Goal: Task Accomplishment & Management: Use online tool/utility

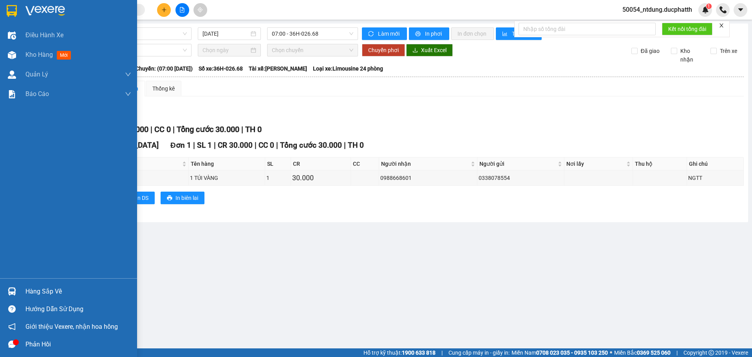
click at [20, 289] on div "Hàng sắp về" at bounding box center [68, 291] width 137 height 18
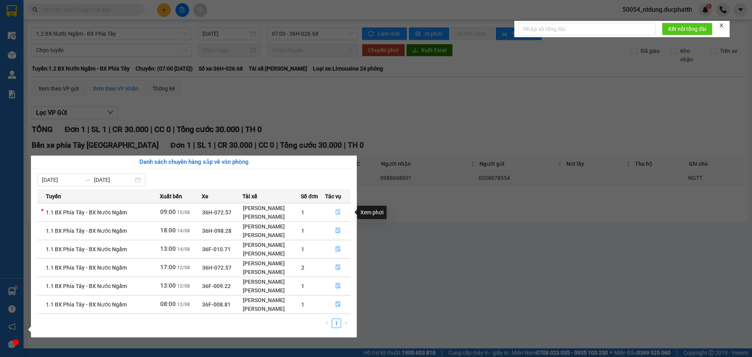
click at [336, 213] on icon "file-done" at bounding box center [337, 211] width 5 height 5
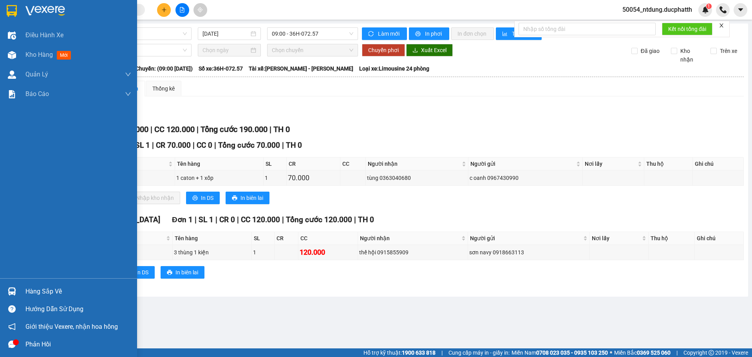
click at [12, 297] on div at bounding box center [12, 291] width 14 height 14
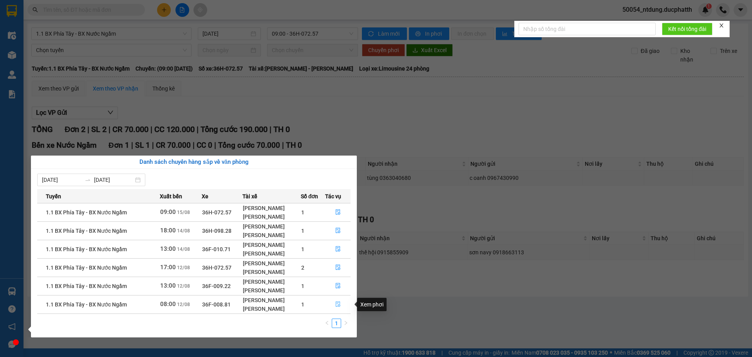
click at [339, 307] on icon "file-done" at bounding box center [337, 303] width 5 height 5
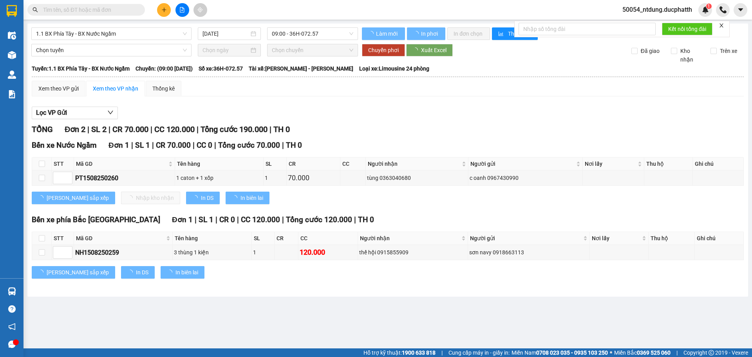
type input "[DATE]"
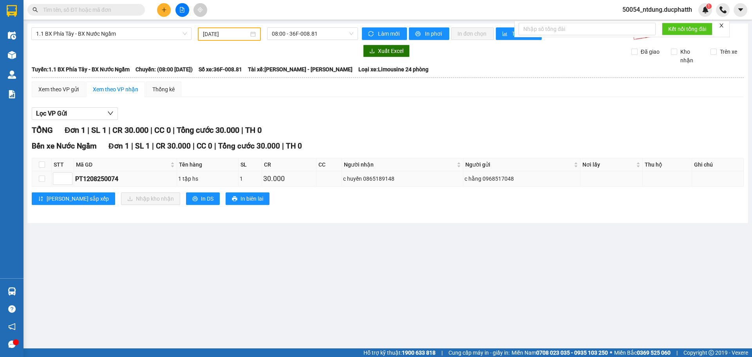
click at [88, 179] on div "PT1208250074" at bounding box center [125, 179] width 100 height 10
copy div "PT1208250074"
click at [70, 7] on input "text" at bounding box center [89, 9] width 92 height 9
paste input "PT1208250074"
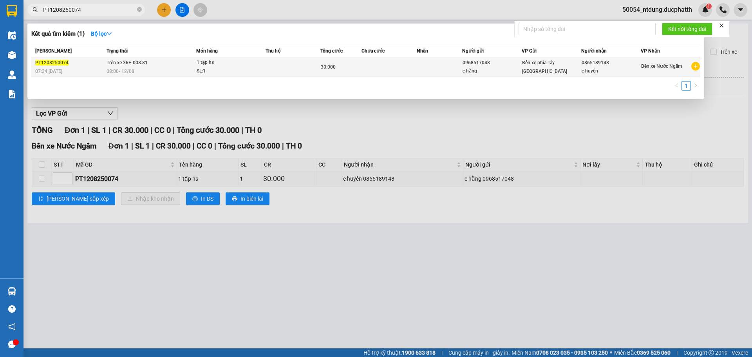
type input "PT1208250074"
click at [210, 65] on div "1 tập hs" at bounding box center [226, 62] width 59 height 9
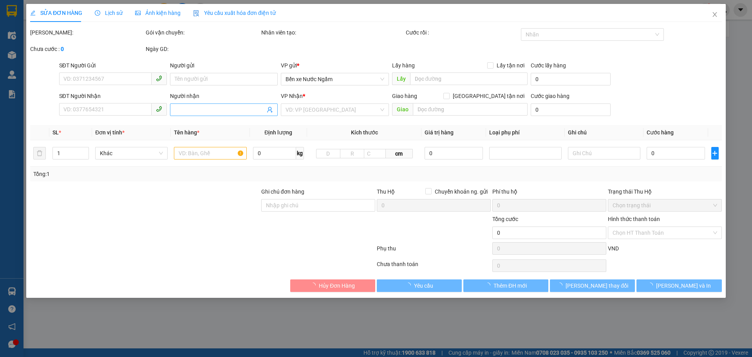
type input "0968517048"
type input "c hằng"
type input "0865189148"
type input "c huyền"
type input "CK 7:33 12.8 VO THI HANG"
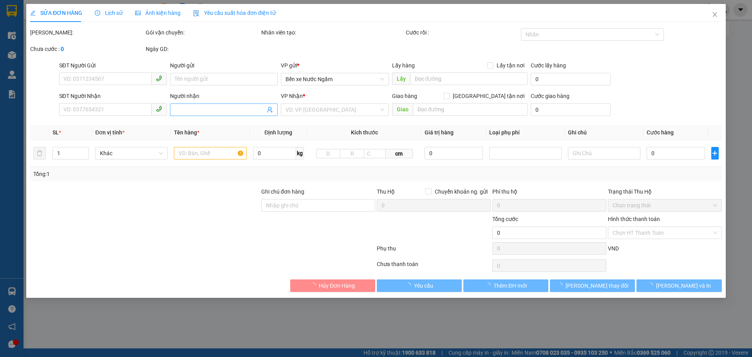
type input "30.000"
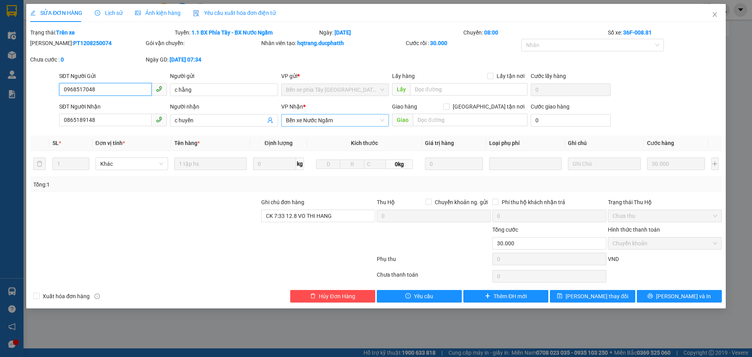
click at [327, 119] on span "Bến xe Nước Ngầm" at bounding box center [335, 120] width 98 height 12
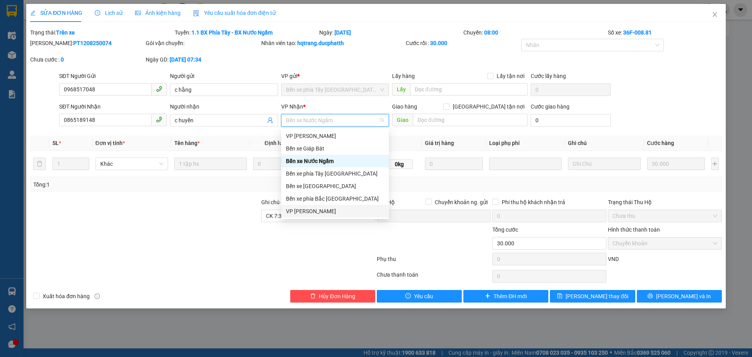
click at [326, 209] on div "VP [PERSON_NAME]" at bounding box center [335, 211] width 98 height 9
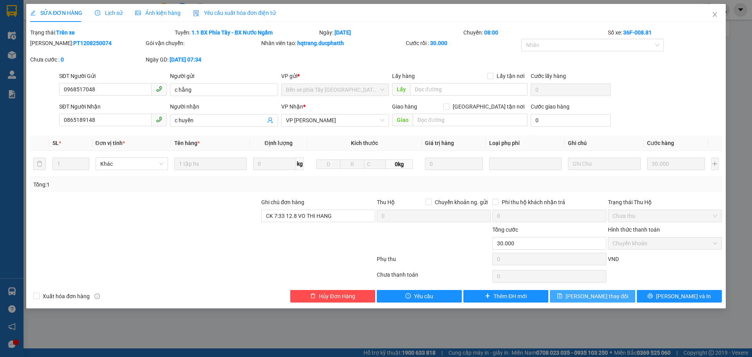
click at [600, 298] on span "[PERSON_NAME] thay đổi" at bounding box center [596, 296] width 63 height 9
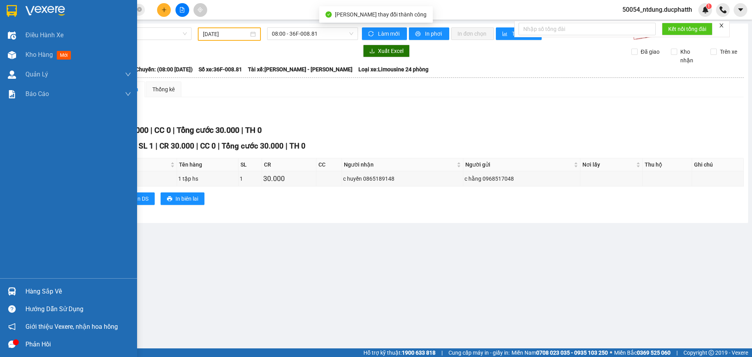
click at [5, 291] on div at bounding box center [12, 291] width 14 height 14
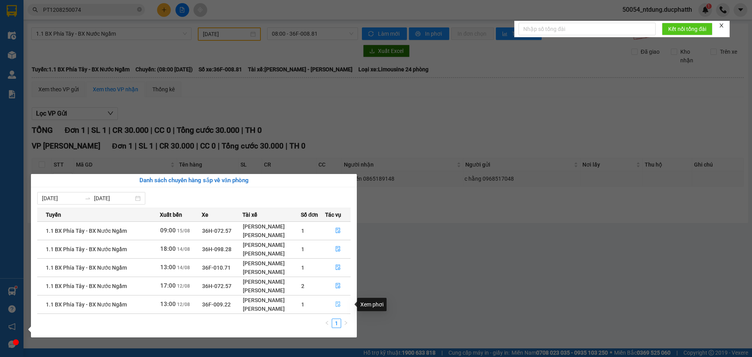
click at [336, 303] on icon "file-done" at bounding box center [337, 303] width 5 height 5
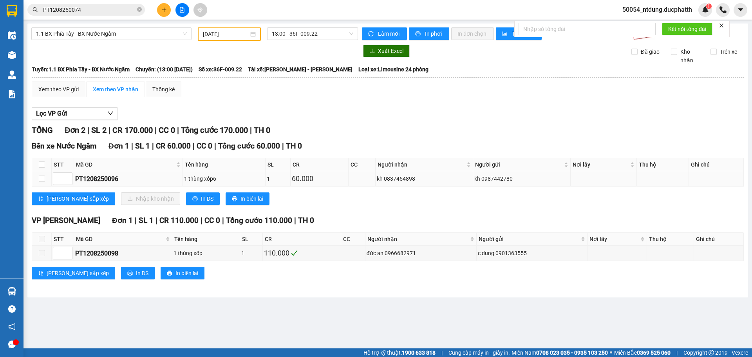
click at [101, 177] on div "PT1208250096" at bounding box center [128, 179] width 106 height 10
copy div "PT1208250096"
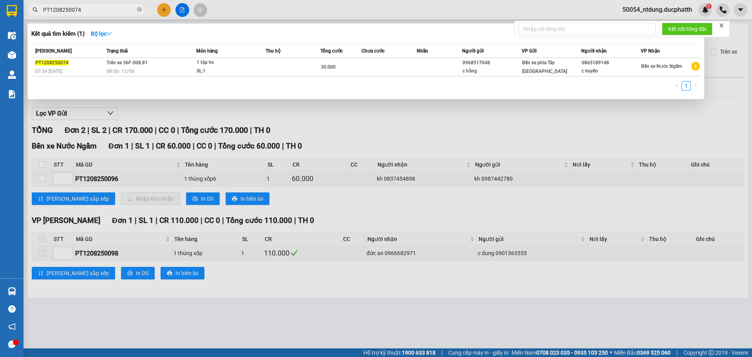
click at [99, 5] on input "PT1208250074" at bounding box center [89, 9] width 92 height 9
paste input "96"
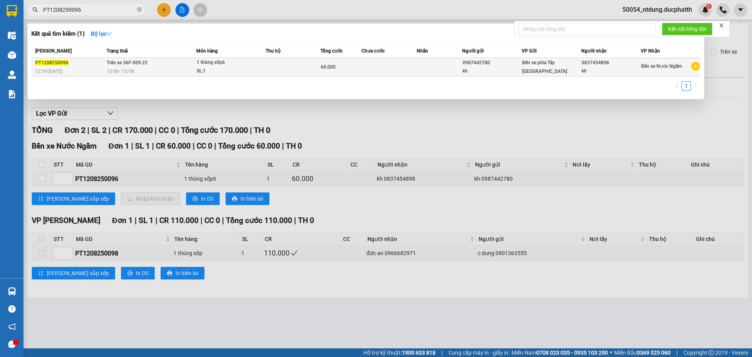
type input "PT1208250096"
click at [335, 68] on div "60.000" at bounding box center [341, 67] width 40 height 9
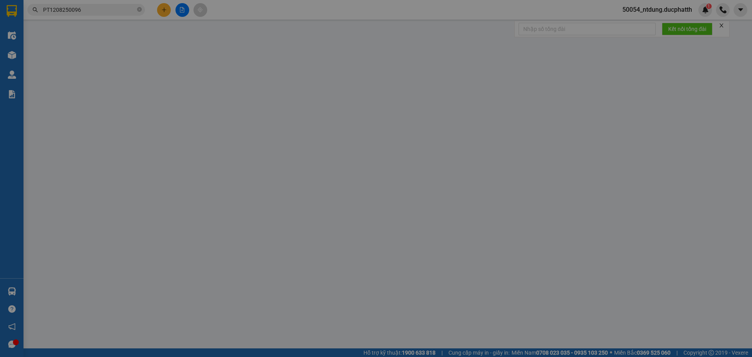
type input "0987442780"
type input "kh"
type input "0837454898"
type input "kh"
type input "60.000"
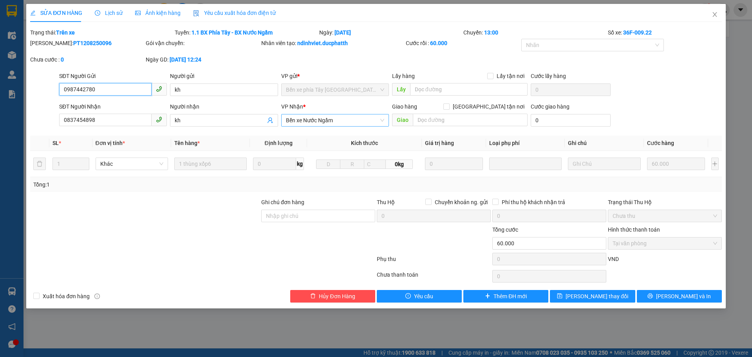
click at [321, 122] on span "Bến xe Nước Ngầm" at bounding box center [335, 120] width 98 height 12
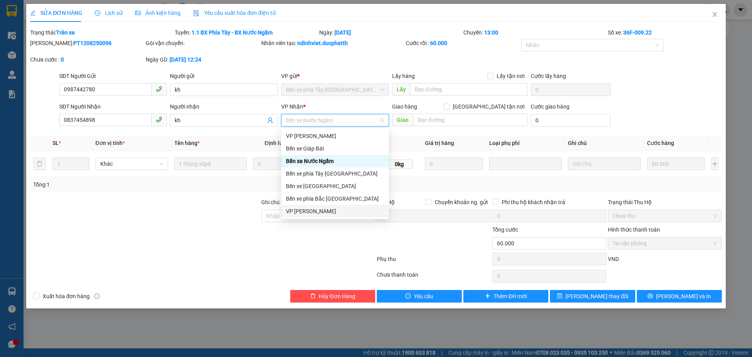
click at [308, 209] on div "VP [PERSON_NAME]" at bounding box center [335, 211] width 98 height 9
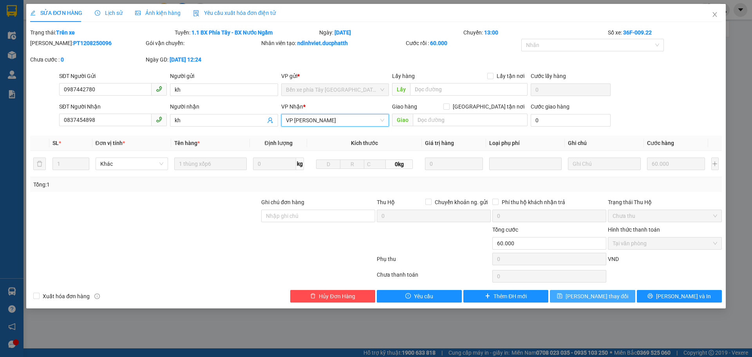
click at [585, 296] on span "[PERSON_NAME] thay đổi" at bounding box center [596, 296] width 63 height 9
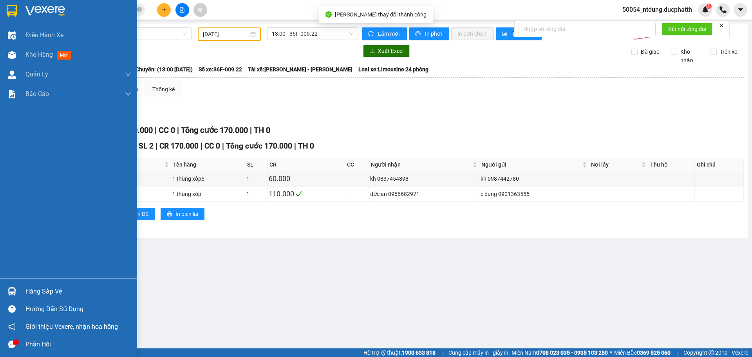
drag, startPoint x: 24, startPoint y: 291, endPoint x: 42, endPoint y: 291, distance: 18.0
click at [25, 291] on div "Hàng sắp về" at bounding box center [68, 291] width 137 height 18
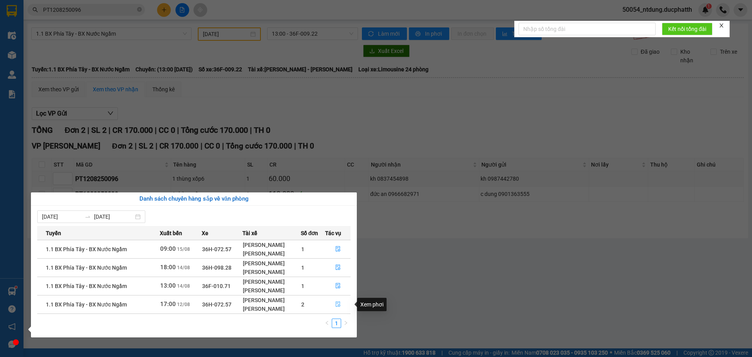
click at [338, 305] on icon "file-done" at bounding box center [338, 303] width 5 height 5
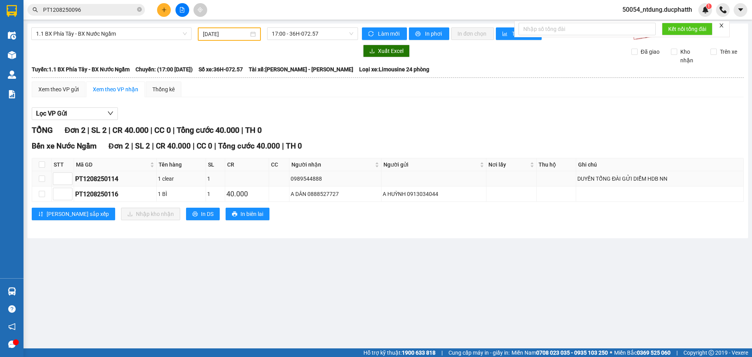
click at [105, 181] on div "PT1208250114" at bounding box center [115, 179] width 80 height 10
copy div "PT1208250114"
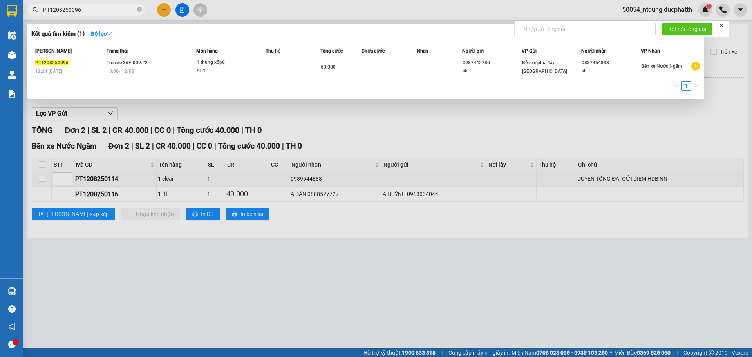
click at [87, 8] on input "PT1208250096" at bounding box center [89, 9] width 92 height 9
paste input "114"
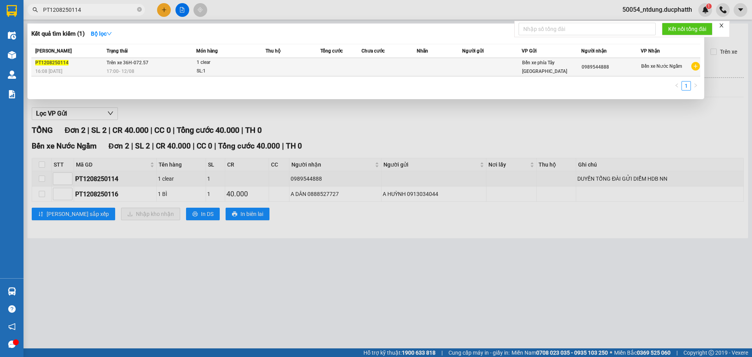
type input "PT1208250114"
click at [283, 72] on td at bounding box center [292, 67] width 55 height 18
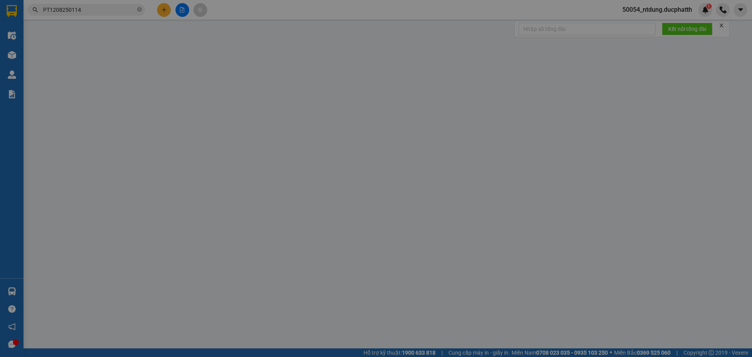
type input "0989544888"
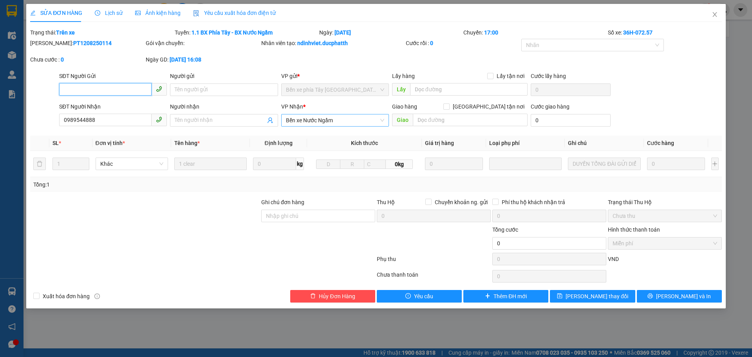
click at [331, 114] on span "Bến xe Nước Ngầm" at bounding box center [335, 120] width 98 height 12
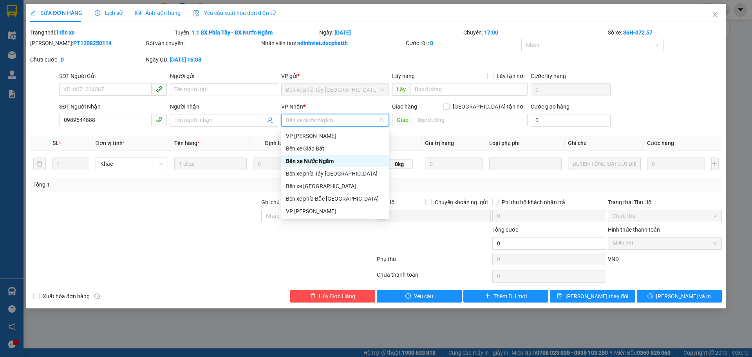
click at [334, 119] on span "Bến xe Nước Ngầm" at bounding box center [335, 120] width 98 height 12
click at [331, 210] on div "VP [PERSON_NAME]" at bounding box center [335, 211] width 98 height 9
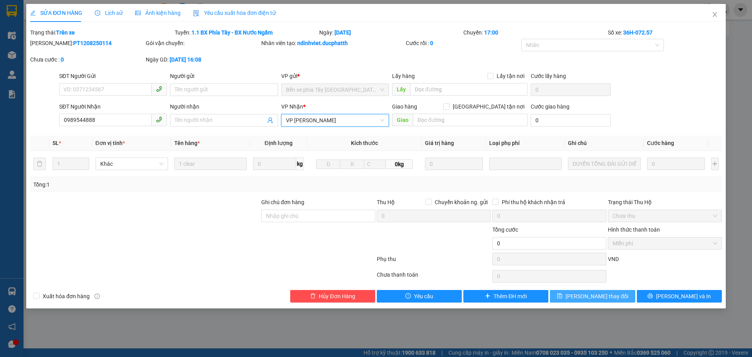
drag, startPoint x: 581, startPoint y: 294, endPoint x: 572, endPoint y: 296, distance: 9.1
click at [581, 294] on button "[PERSON_NAME] thay đổi" at bounding box center [592, 296] width 85 height 13
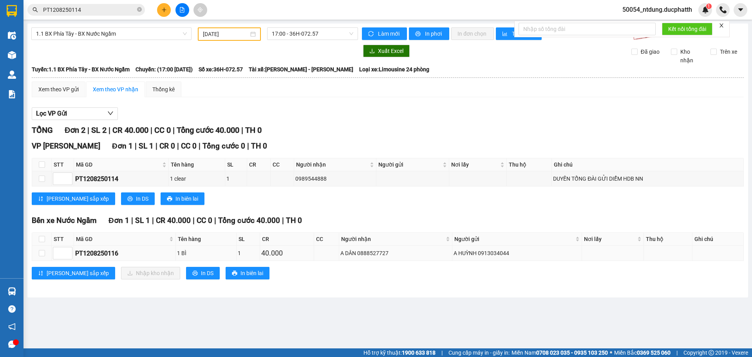
click at [97, 251] on div "PT1208250116" at bounding box center [124, 253] width 99 height 10
copy div "PT1208250116"
click at [94, 9] on input "PT1208250114" at bounding box center [89, 9] width 92 height 9
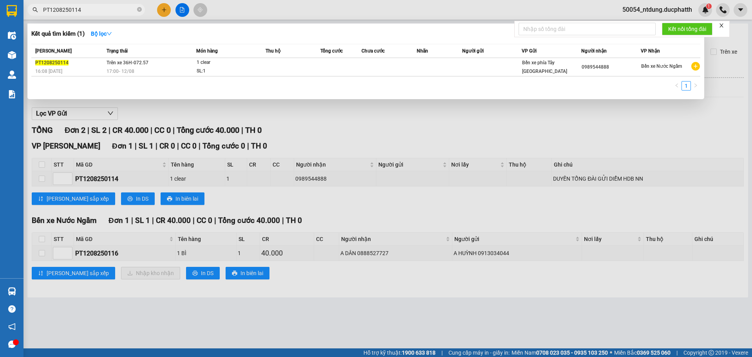
click at [98, 10] on input "PT1208250114" at bounding box center [89, 9] width 92 height 9
paste input "6"
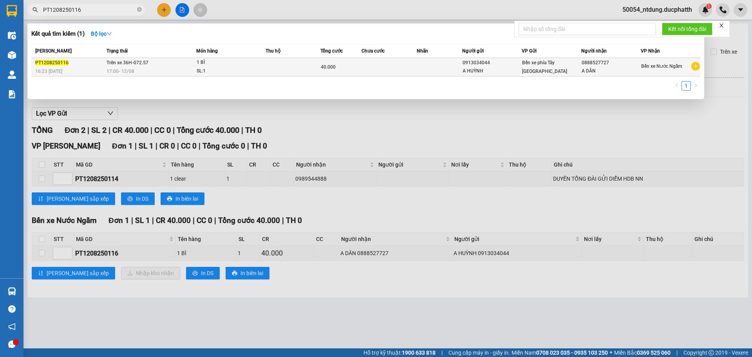
type input "PT1208250116"
click at [325, 66] on span "40.000" at bounding box center [328, 66] width 15 height 5
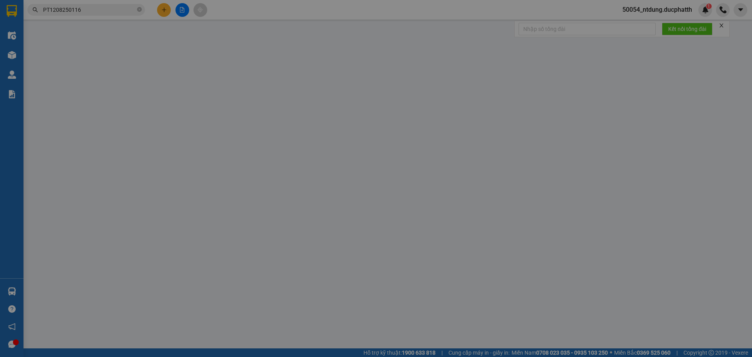
type input "0913034044"
type input "A HUỲNH"
type input "0888527727"
type input "A DÂN"
type input "40.000"
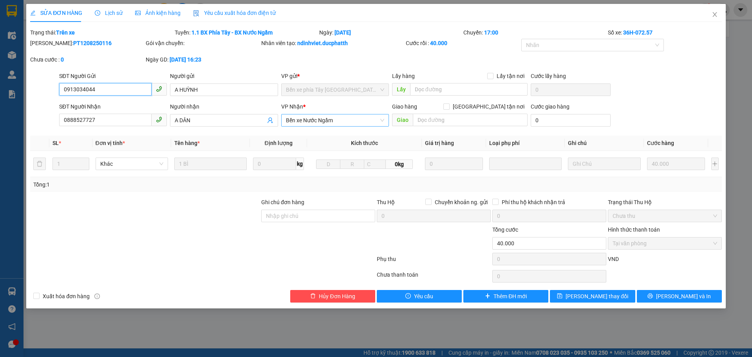
click at [303, 119] on span "Bến xe Nước Ngầm" at bounding box center [335, 120] width 98 height 12
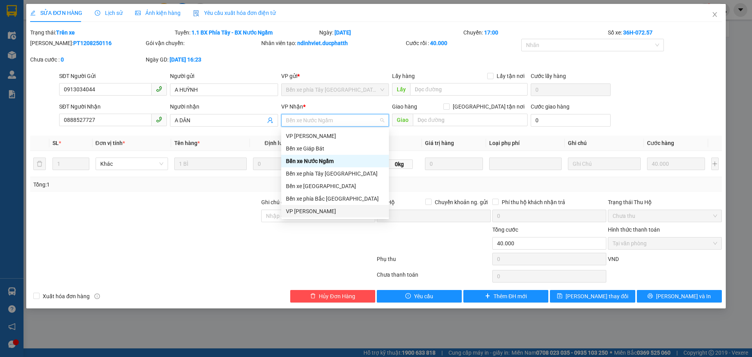
click at [309, 213] on div "VP [PERSON_NAME]" at bounding box center [335, 211] width 98 height 9
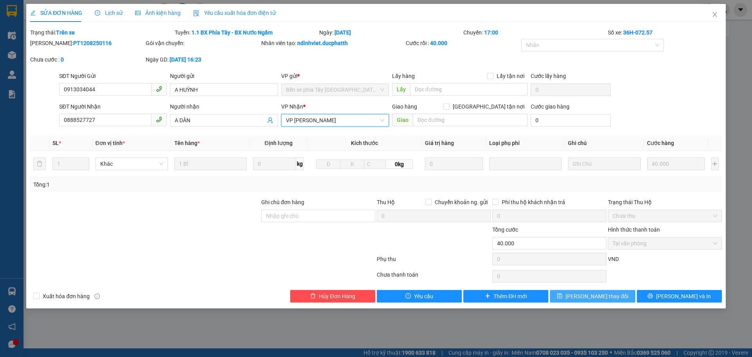
drag, startPoint x: 574, startPoint y: 295, endPoint x: 565, endPoint y: 287, distance: 12.2
click at [572, 294] on button "[PERSON_NAME] thay đổi" at bounding box center [592, 296] width 85 height 13
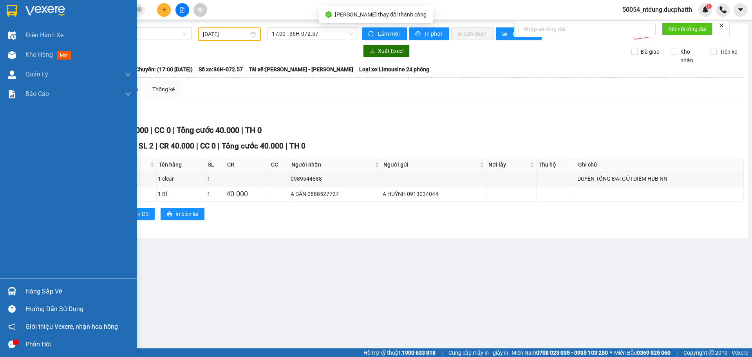
click at [24, 290] on div "Hàng sắp về" at bounding box center [68, 291] width 137 height 18
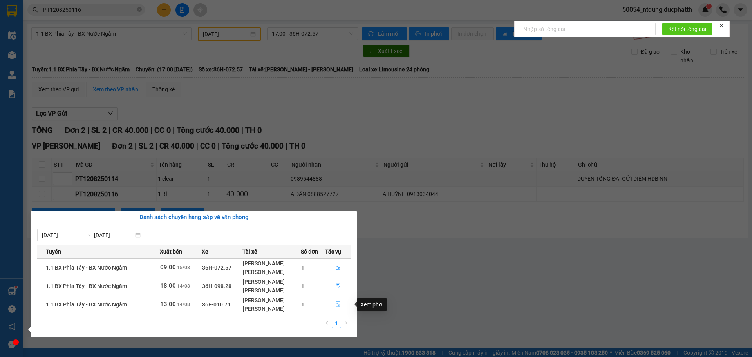
drag, startPoint x: 339, startPoint y: 303, endPoint x: 331, endPoint y: 298, distance: 9.8
click at [339, 303] on icon "file-done" at bounding box center [337, 303] width 5 height 5
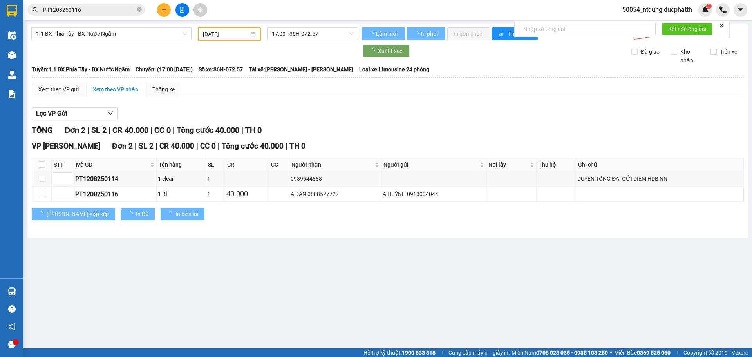
type input "[DATE]"
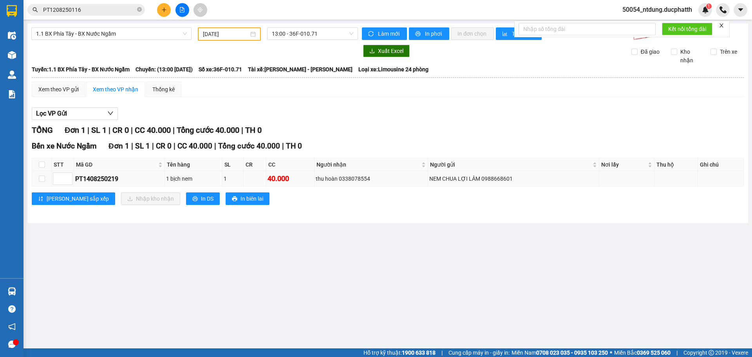
click at [99, 181] on div "PT1408250219" at bounding box center [119, 179] width 88 height 10
copy div "PT1408250219"
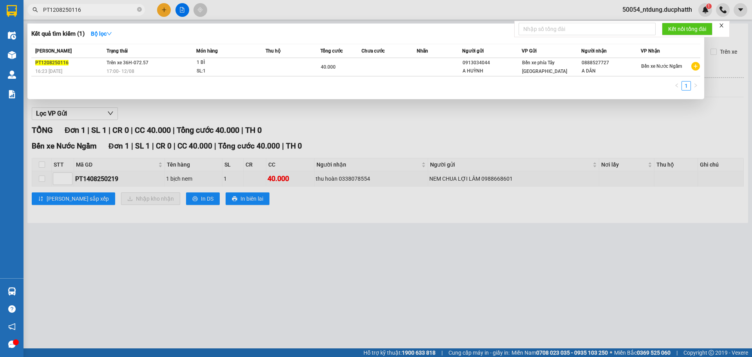
click at [99, 13] on input "PT1208250116" at bounding box center [89, 9] width 92 height 9
paste input "408250219"
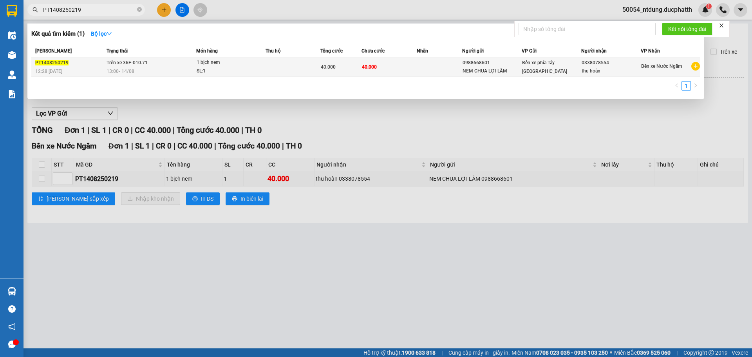
type input "PT1408250219"
click at [345, 72] on td "40.000" at bounding box center [340, 67] width 41 height 18
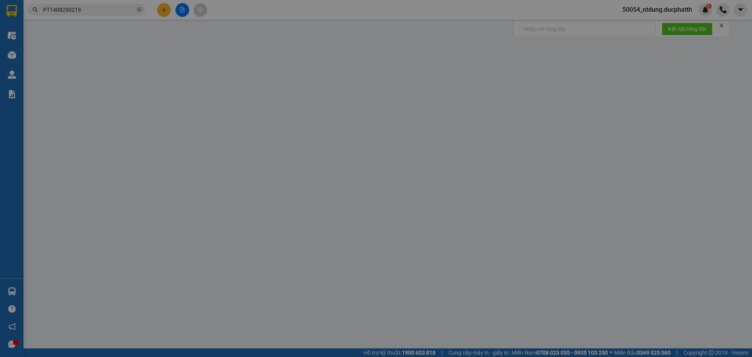
type input "0988668601"
type input "NEM CHUA LỢI LÂM"
type input "0338078554"
type input "thu hoàn"
type input "40.000"
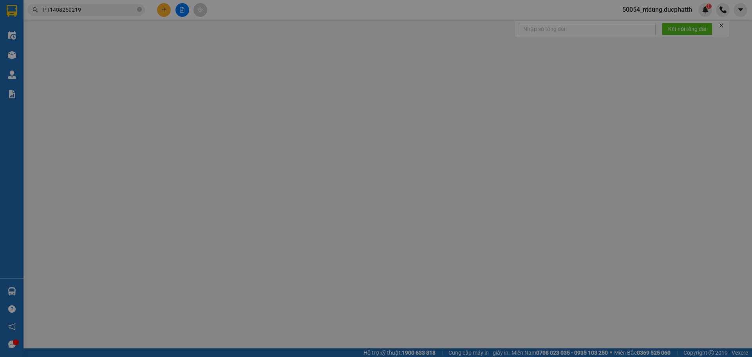
type input "40.000"
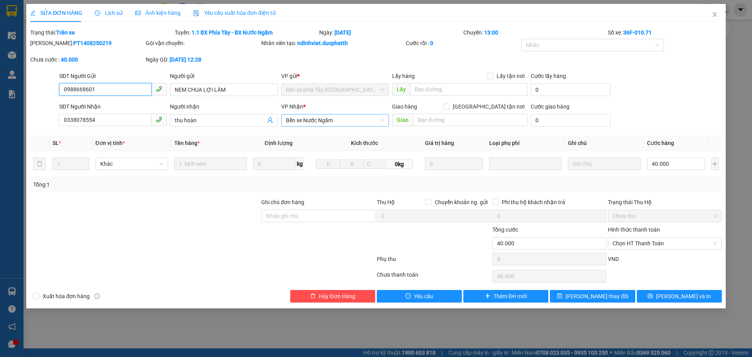
click at [298, 121] on span "Bến xe Nước Ngầm" at bounding box center [335, 120] width 98 height 12
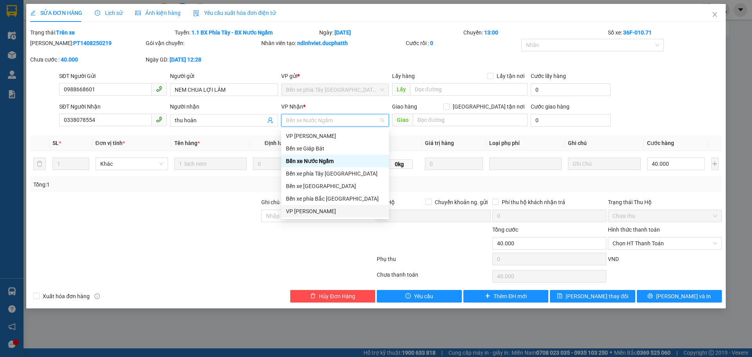
click at [314, 212] on div "VP [PERSON_NAME]" at bounding box center [335, 211] width 98 height 9
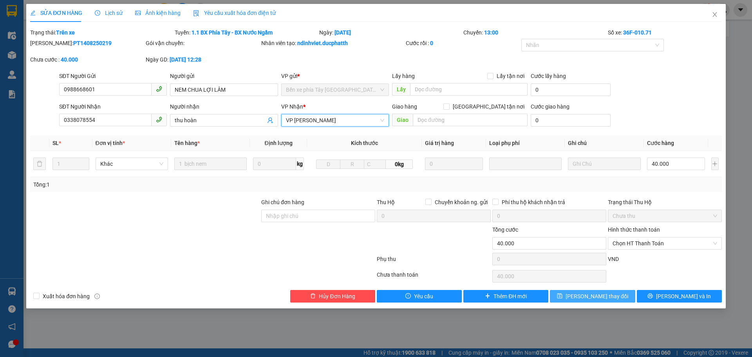
click at [590, 298] on span "[PERSON_NAME] thay đổi" at bounding box center [596, 296] width 63 height 9
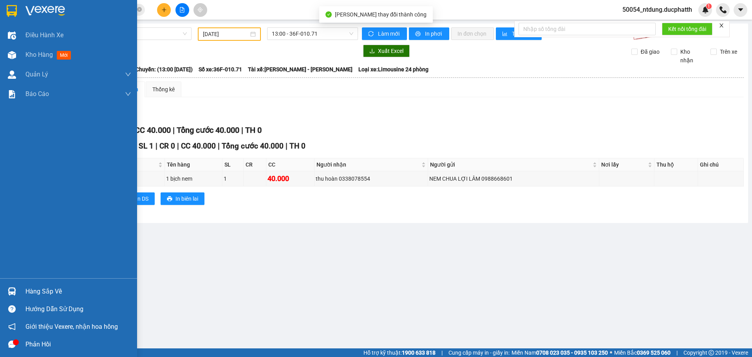
click at [14, 288] on img at bounding box center [12, 291] width 8 height 8
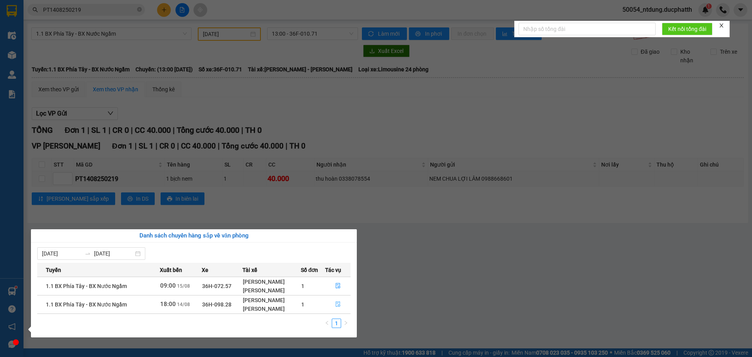
click at [338, 305] on icon "file-done" at bounding box center [338, 303] width 5 height 5
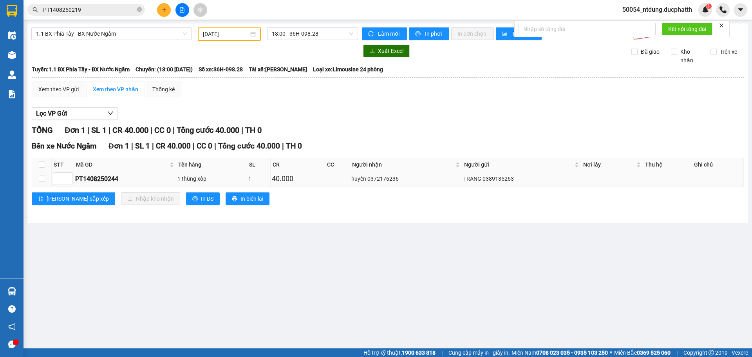
click at [100, 178] on div "PT1408250244" at bounding box center [124, 179] width 99 height 10
copy div "PT1408250244"
click at [119, 37] on span "1.1 BX Phía Tây - BX Nước Ngầm" at bounding box center [111, 34] width 151 height 12
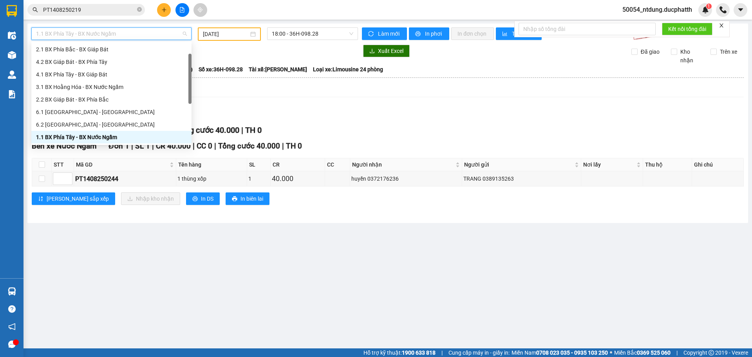
click at [83, 12] on input "PT1408250219" at bounding box center [89, 9] width 92 height 9
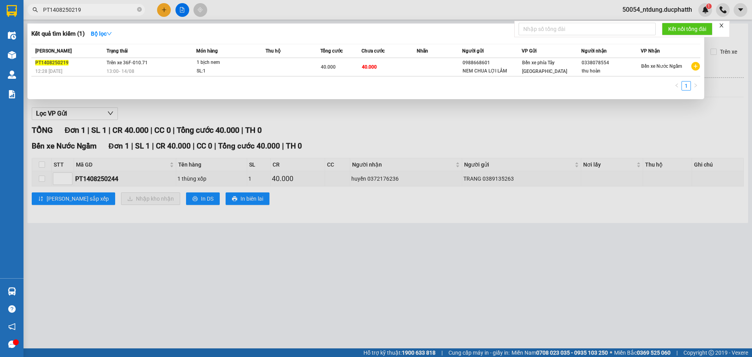
click at [83, 12] on input "PT1408250219" at bounding box center [89, 9] width 92 height 9
paste input "44"
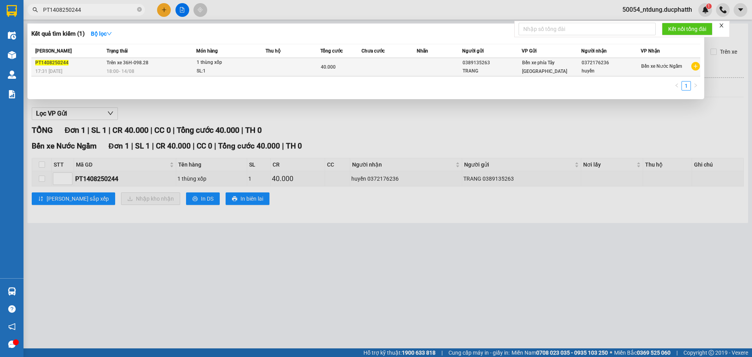
type input "PT1408250244"
click at [226, 71] on div "SL: 1" at bounding box center [226, 71] width 59 height 9
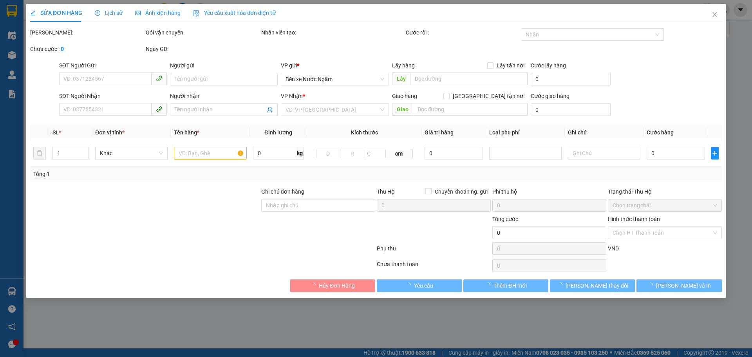
type input "0389135263"
type input "TRANG"
type input "0372176236"
type input "huyền"
type input "GỬI TT ck [DATE] 17h33 ly hoang le trang vietin (momo)"
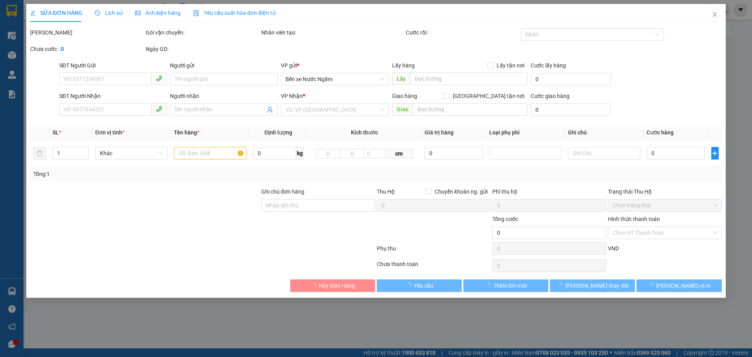
type input "40.000"
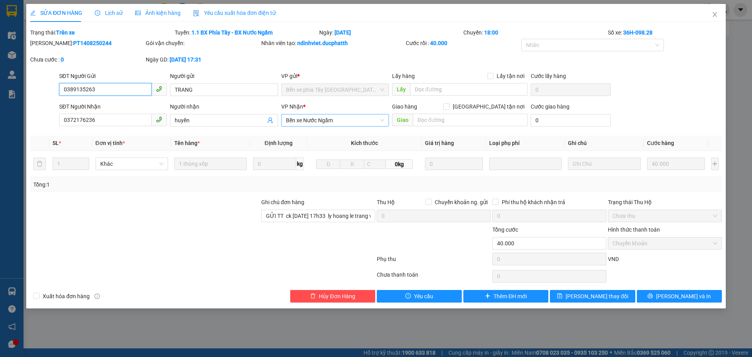
click at [317, 122] on span "Bến xe Nước Ngầm" at bounding box center [335, 120] width 98 height 12
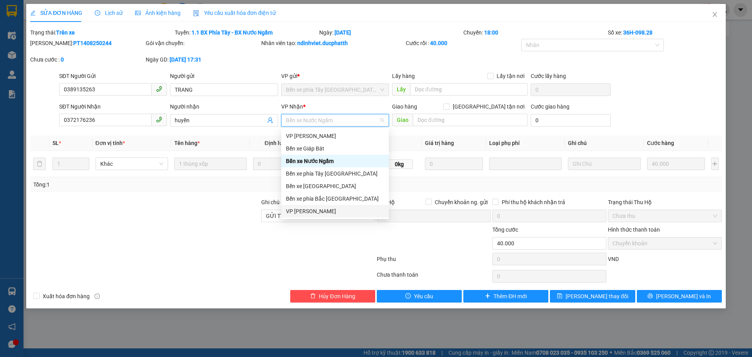
click at [313, 209] on div "VP [PERSON_NAME]" at bounding box center [335, 211] width 98 height 9
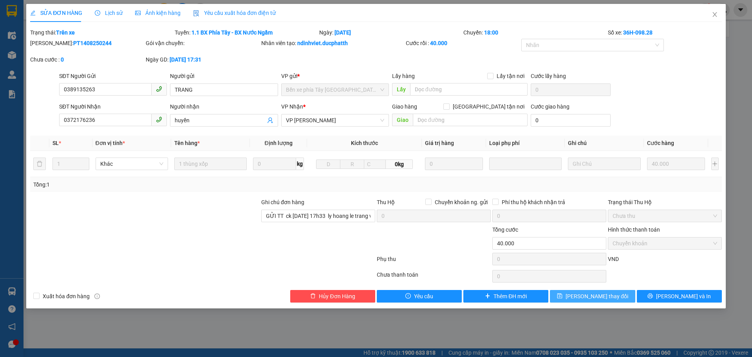
drag, startPoint x: 570, startPoint y: 296, endPoint x: 571, endPoint y: 292, distance: 3.9
click at [570, 296] on button "[PERSON_NAME] thay đổi" at bounding box center [592, 296] width 85 height 13
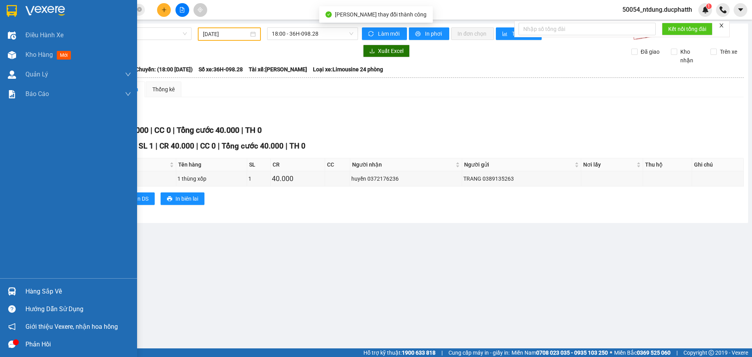
click at [15, 284] on div "Hàng sắp về" at bounding box center [68, 291] width 137 height 18
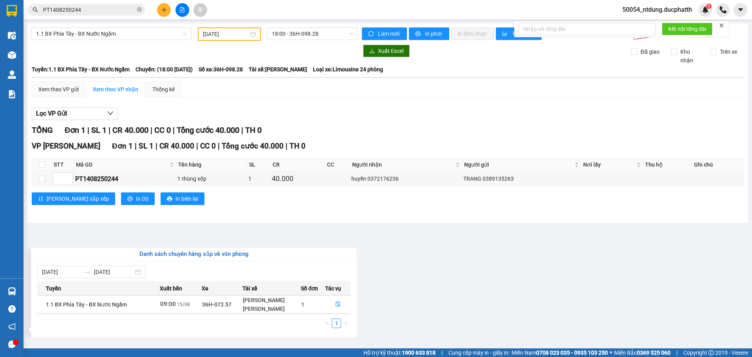
click at [415, 276] on section "Kết quả tìm kiếm ( 1 ) Bộ lọc Mã ĐH Trạng thái Món hàng Thu hộ Tổng cước Chưa c…" at bounding box center [376, 178] width 752 height 357
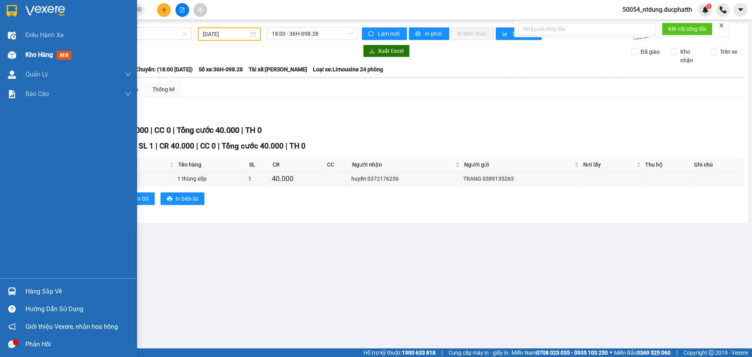
drag, startPoint x: 12, startPoint y: 55, endPoint x: 90, endPoint y: 63, distance: 78.7
click at [13, 55] on img at bounding box center [12, 55] width 8 height 8
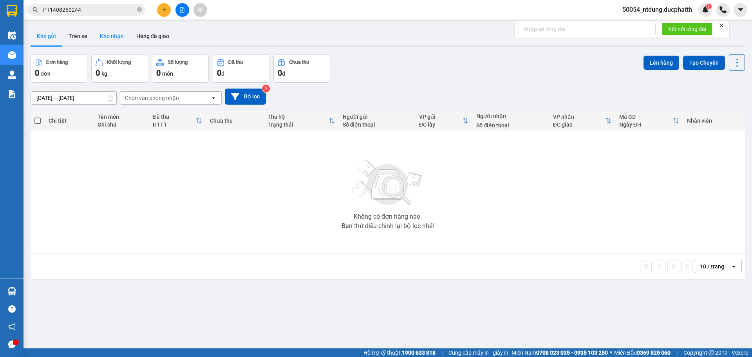
click at [112, 31] on button "Kho nhận" at bounding box center [112, 36] width 36 height 19
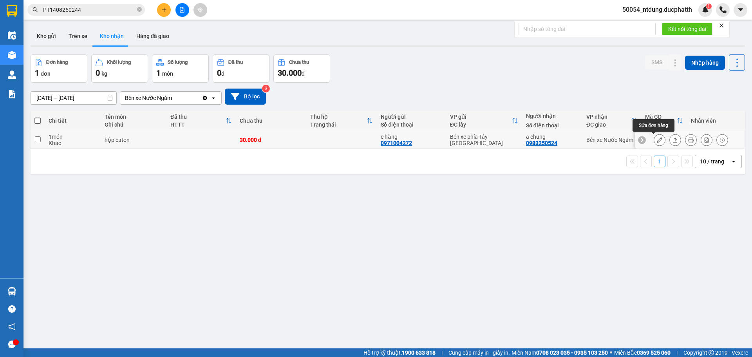
click at [656, 139] on button at bounding box center [659, 140] width 11 height 14
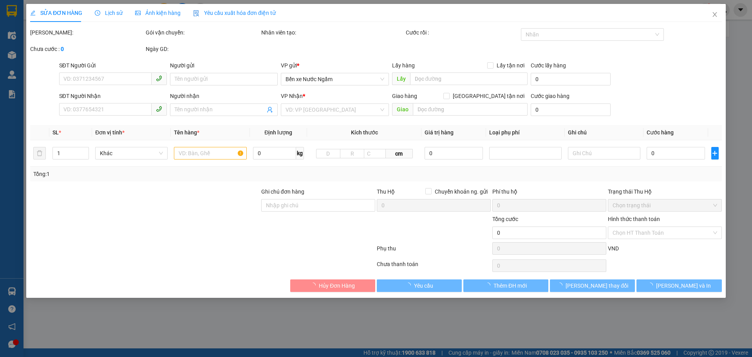
type input "0971004272"
type input "c hằng"
type input "0983250524"
type input "a chung"
type input "30.000"
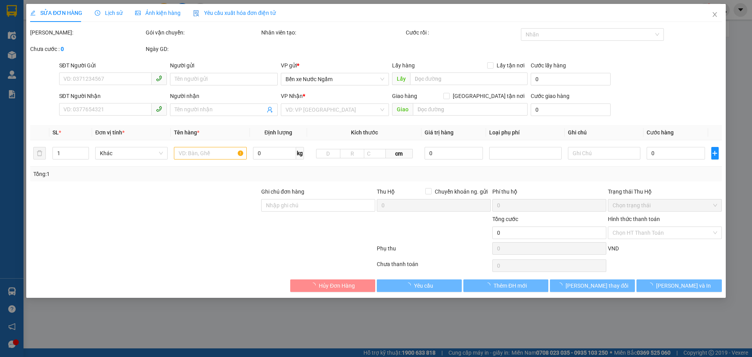
type input "30.000"
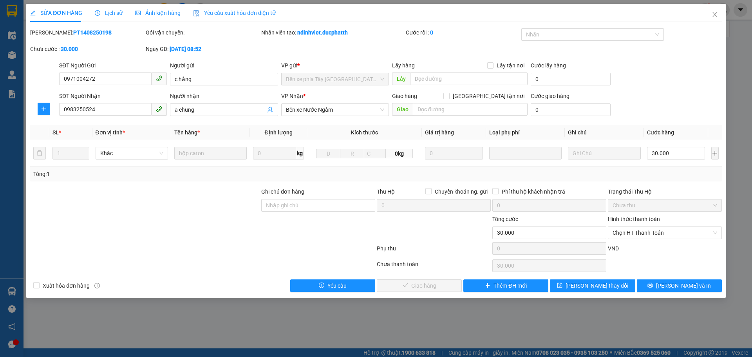
click at [116, 14] on span "Lịch sử" at bounding box center [109, 13] width 28 height 6
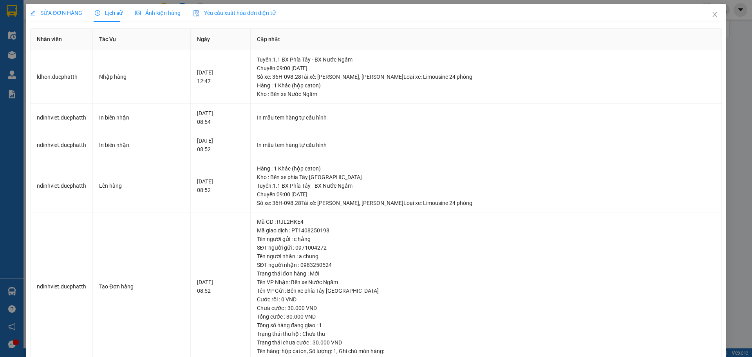
drag, startPoint x: 50, startPoint y: 8, endPoint x: 93, endPoint y: 25, distance: 46.8
click at [52, 9] on div "SỬA ĐƠN HÀNG" at bounding box center [56, 13] width 52 height 18
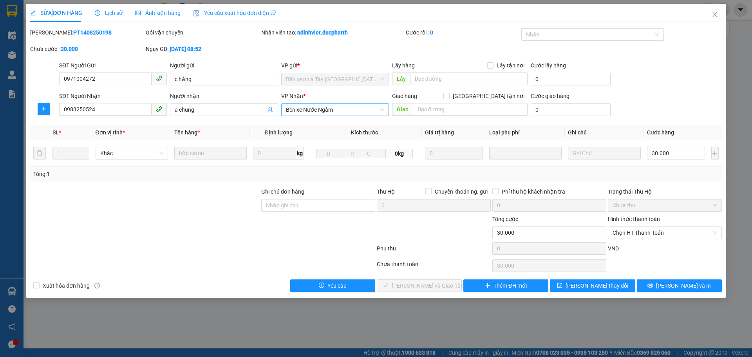
click at [301, 111] on span "Bến xe Nước Ngầm" at bounding box center [335, 110] width 98 height 12
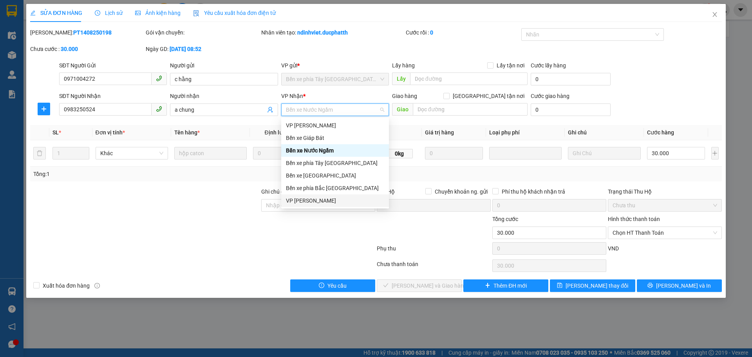
click at [317, 204] on div "VP [PERSON_NAME]" at bounding box center [335, 200] width 98 height 9
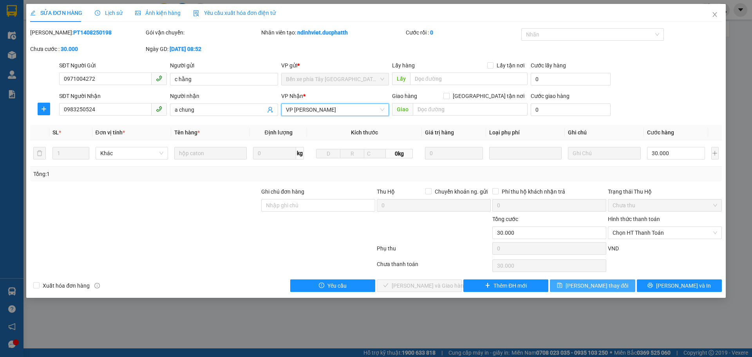
click at [562, 287] on icon "save" at bounding box center [559, 285] width 5 height 5
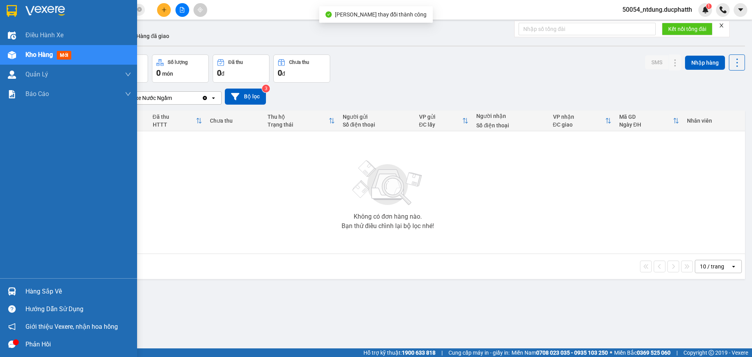
click at [15, 291] on img at bounding box center [12, 291] width 8 height 8
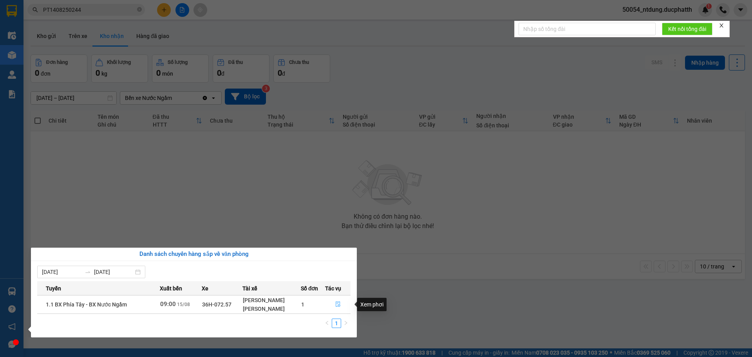
click at [337, 301] on icon "file-done" at bounding box center [337, 303] width 5 height 5
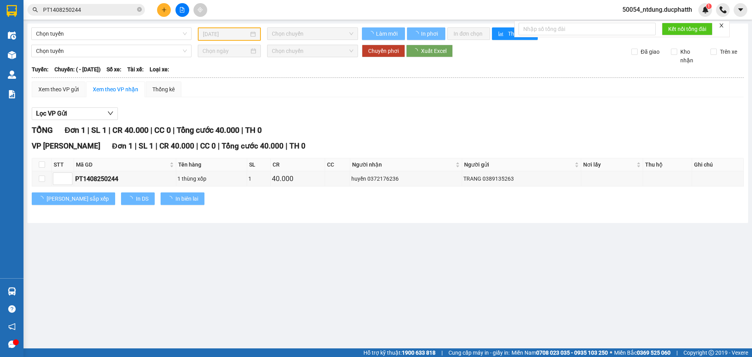
type input "[DATE]"
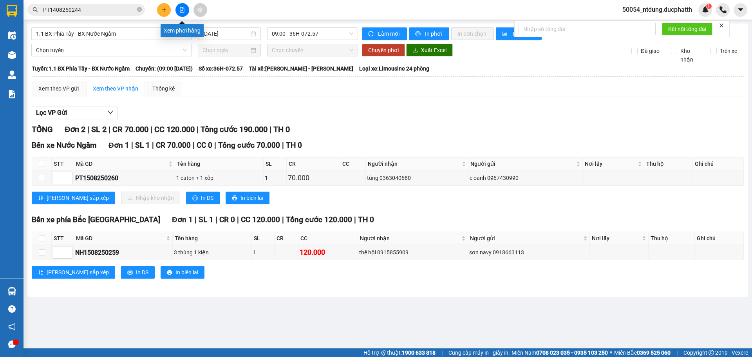
click at [186, 15] on button at bounding box center [182, 10] width 14 height 14
click at [179, 12] on button at bounding box center [182, 10] width 14 height 14
click at [184, 12] on icon "file-add" at bounding box center [181, 9] width 5 height 5
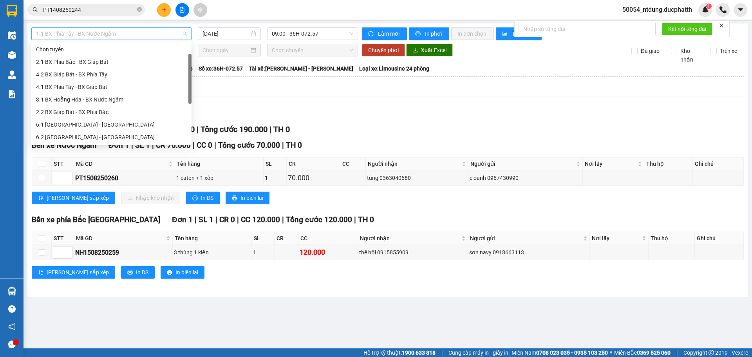
click at [132, 29] on span "1.1 BX Phía Tây - BX Nước Ngầm" at bounding box center [111, 34] width 151 height 12
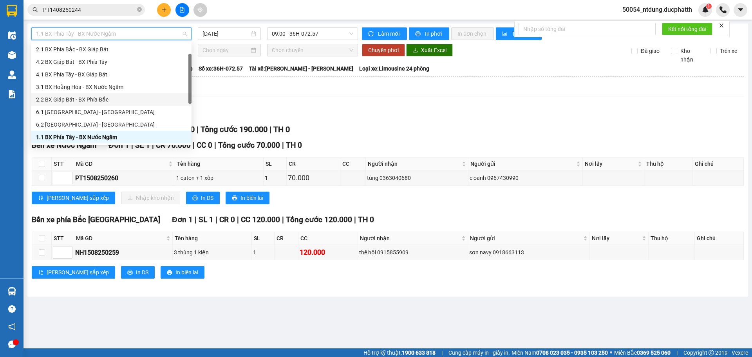
scroll to position [63, 0]
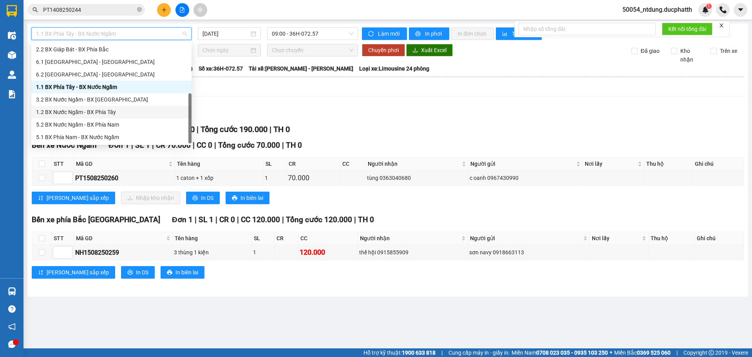
click at [106, 113] on div "1.2 BX Nước Ngầm - BX Phía Tây" at bounding box center [111, 112] width 151 height 9
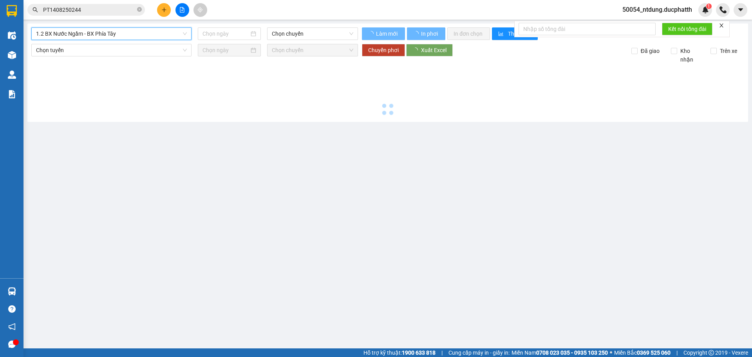
type input "[DATE]"
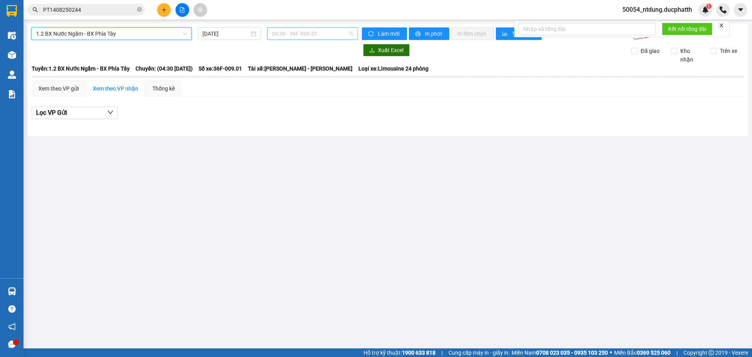
click at [295, 38] on span "04:30 - 36F-009.01" at bounding box center [312, 34] width 81 height 12
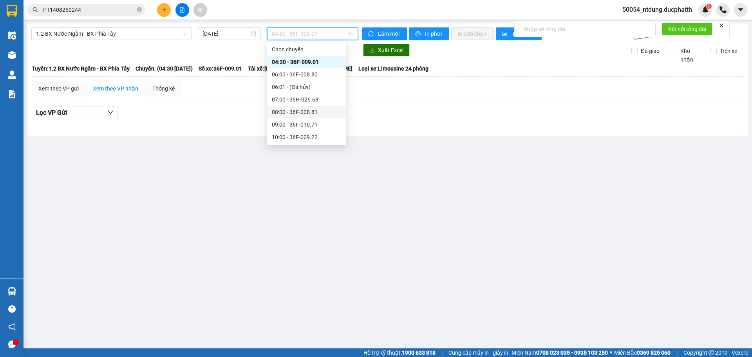
scroll to position [78, 0]
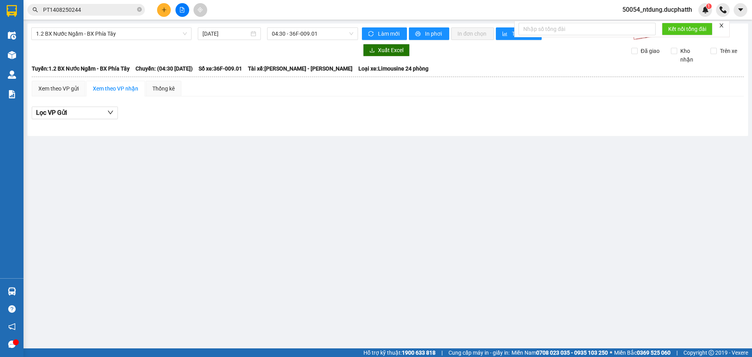
click at [305, 43] on body "Kết quả tìm kiếm ( 1 ) Bộ lọc Mã ĐH Trạng thái Món hàng Thu hộ Tổng cước Chưa c…" at bounding box center [376, 178] width 752 height 357
click at [313, 34] on span "04:30 - 36F-009.01" at bounding box center [312, 34] width 81 height 12
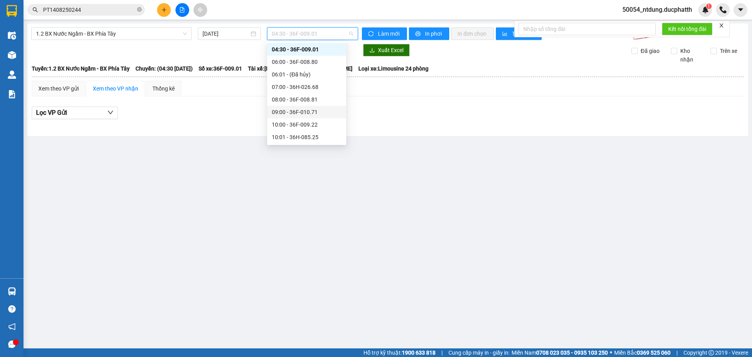
click at [289, 114] on div "09:00 - 36F-010.71" at bounding box center [307, 112] width 70 height 9
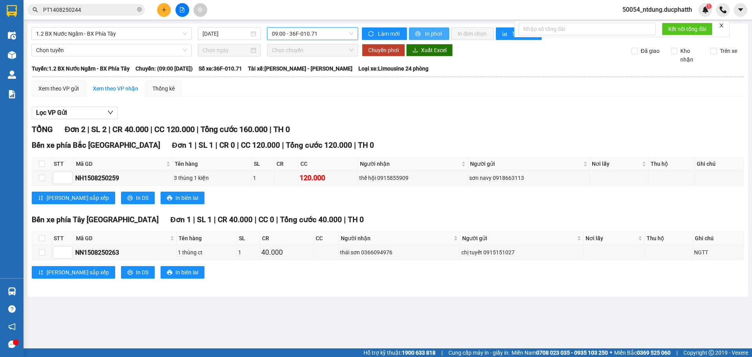
click at [433, 34] on span "In phơi" at bounding box center [434, 33] width 18 height 9
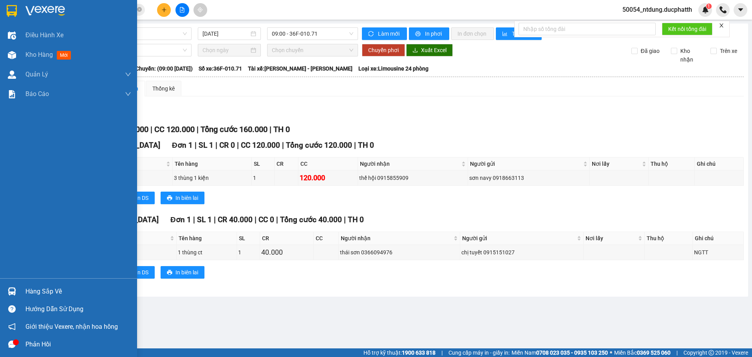
click at [17, 25] on div at bounding box center [68, 12] width 137 height 25
click at [19, 25] on div "Điều hành xe Kho hàng mới Quản [PERSON_NAME] lý thu hộ Quản lý chuyến Quản lý k…" at bounding box center [68, 139] width 137 height 278
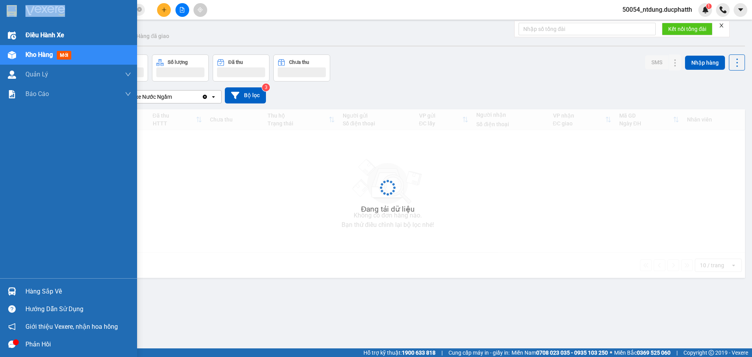
click at [27, 29] on div "Điều hành xe" at bounding box center [78, 35] width 106 height 20
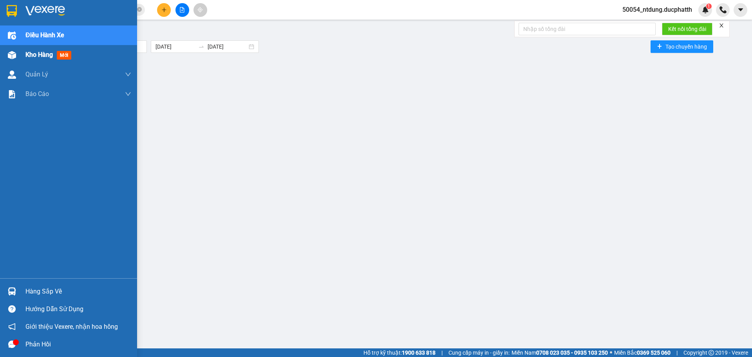
drag, startPoint x: 18, startPoint y: 56, endPoint x: 88, endPoint y: 70, distance: 72.0
click at [18, 56] on div at bounding box center [12, 55] width 14 height 14
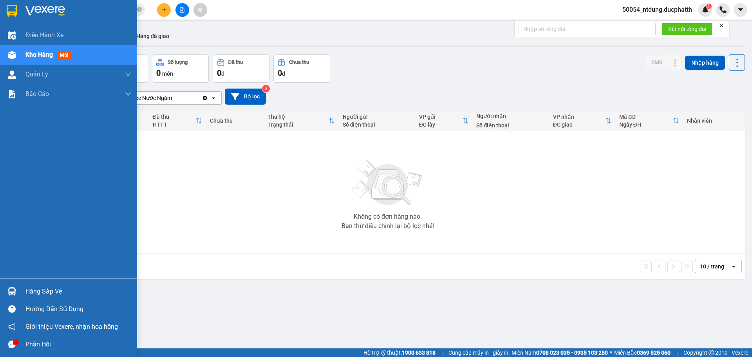
click at [18, 287] on div at bounding box center [12, 291] width 14 height 14
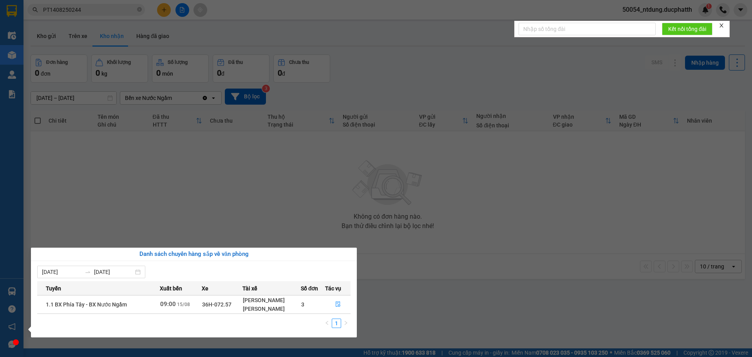
click at [292, 219] on section "Kết quả tìm kiếm ( 1 ) Bộ lọc Mã ĐH Trạng thái Món hàng Thu hộ Tổng cước Chưa c…" at bounding box center [376, 178] width 752 height 357
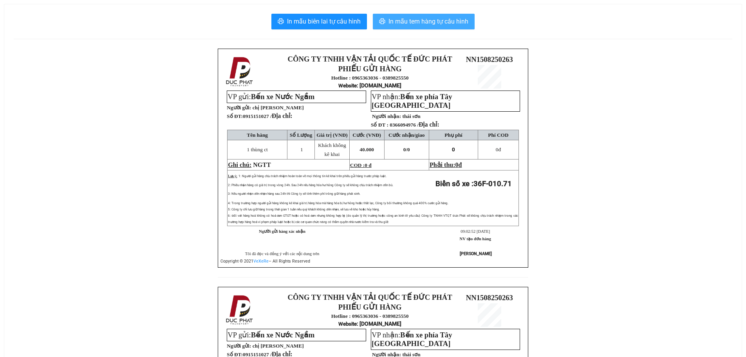
click at [412, 22] on span "In mẫu tem hàng tự cấu hình" at bounding box center [428, 21] width 80 height 10
click at [475, 22] on div "In mẫu biên lai tự cấu hình In mẫu tem hàng tự cấu hình" at bounding box center [373, 22] width 718 height 16
click at [471, 23] on button "In mẫu tem hàng tự cấu hình" at bounding box center [424, 22] width 102 height 16
